Goal: Check status: Check status

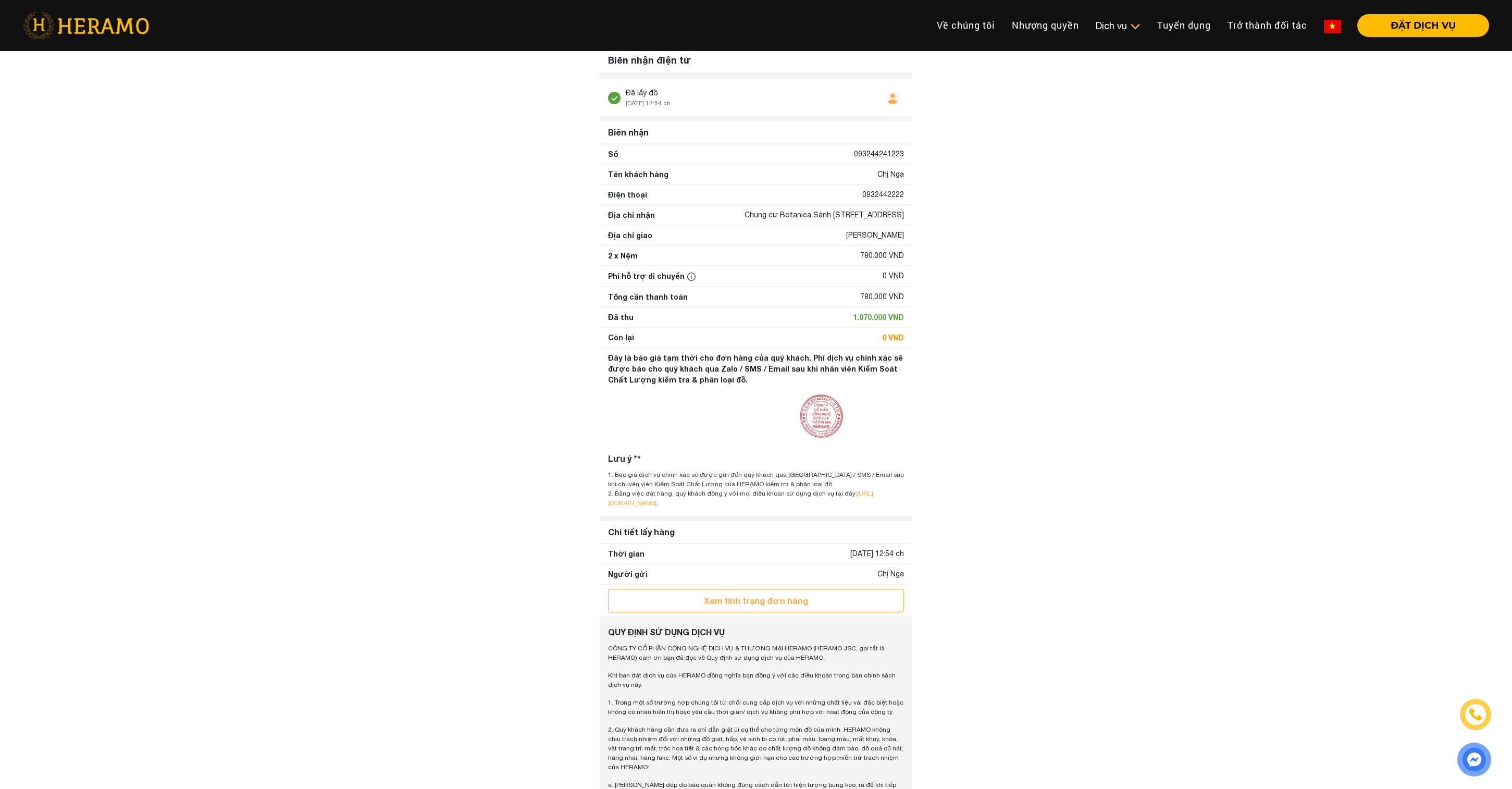
click at [744, 214] on div "Chung cư Botanica Sảnh C Hồng Hà , Phường 2, Quận Tân Bình, Hồ Chí Minh" at bounding box center [824, 215] width 159 height 11
drag, startPoint x: 706, startPoint y: 214, endPoint x: 906, endPoint y: 233, distance: 200.9
click at [906, 224] on div "Địa chỉ nhận Chung cư Botanica Sảnh C Hồng Hà , Phường 2, Quận Tân Bình, Hồ Chí…" at bounding box center [756, 215] width 313 height 19
copy div "Chung cư Botanica Sảnh C Hồng Hà , Phường 2, Quận Tân Bình, Hồ Chí Minh"
drag, startPoint x: 702, startPoint y: 210, endPoint x: 911, endPoint y: 223, distance: 209.4
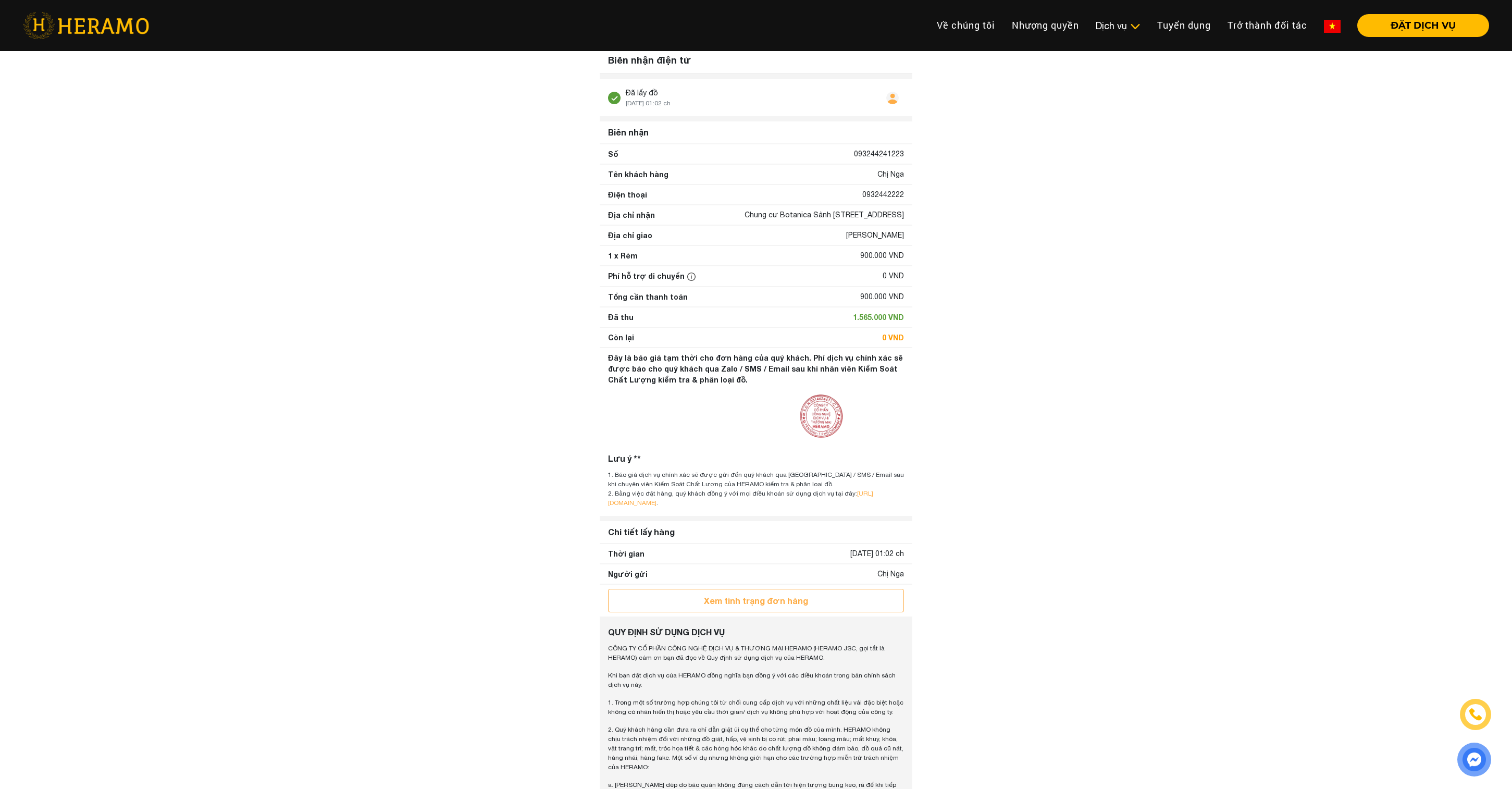
click at [911, 224] on div "Địa chỉ nhận Chung cư Botanica Sảnh [STREET_ADDRESS]" at bounding box center [756, 215] width 313 height 19
copy div "Chung cư Botanica Sảnh [STREET_ADDRESS]"
